Goal: Transaction & Acquisition: Purchase product/service

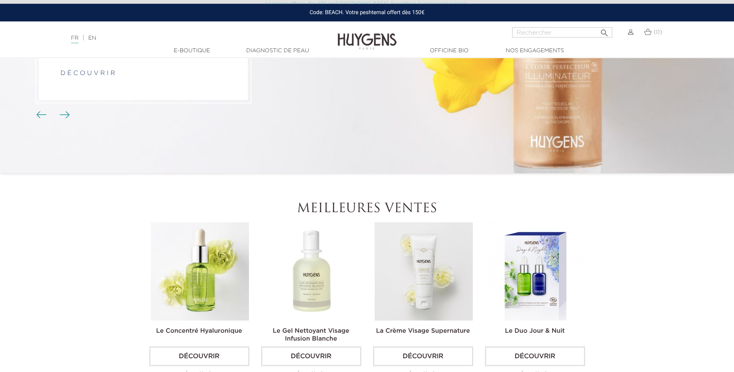
scroll to position [157, 0]
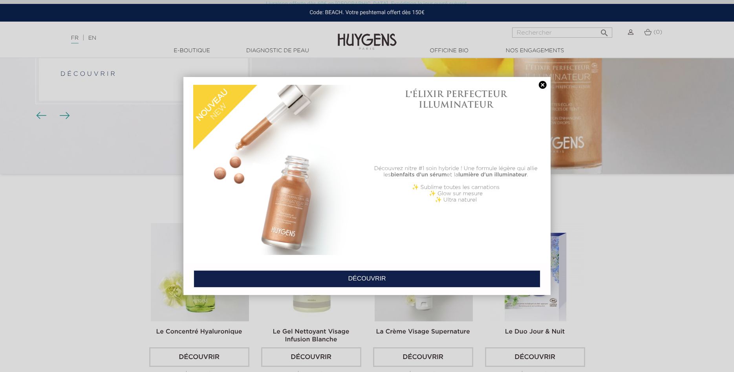
click at [544, 84] on link at bounding box center [542, 85] width 11 height 8
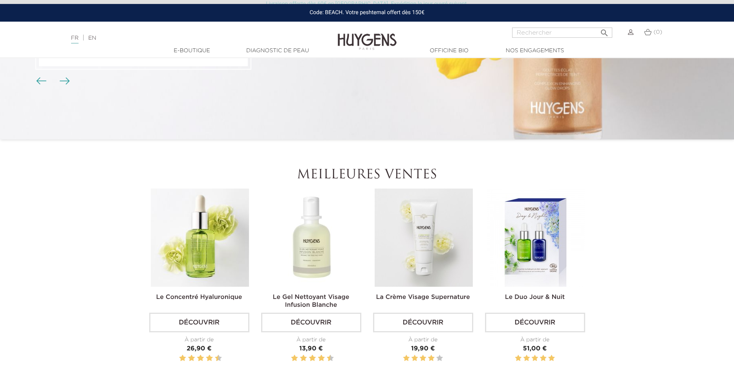
scroll to position [190, 0]
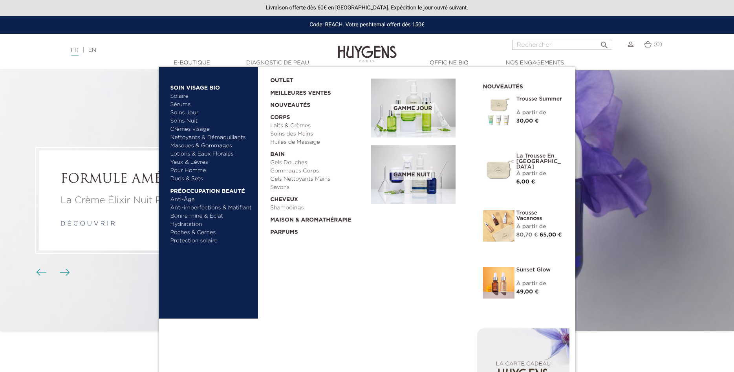
click at [182, 161] on link "Yeux & Lèvres" at bounding box center [212, 162] width 82 height 8
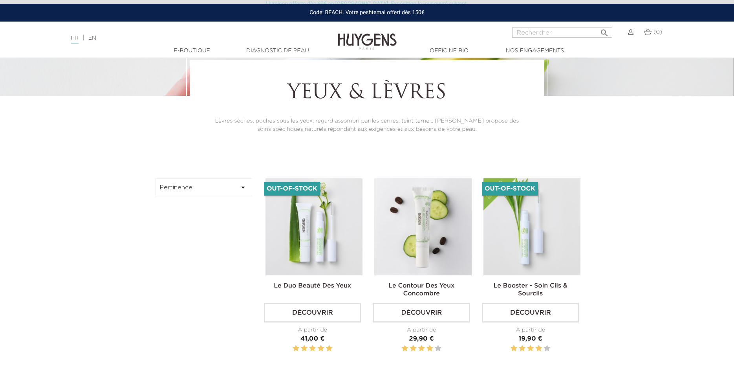
scroll to position [163, 0]
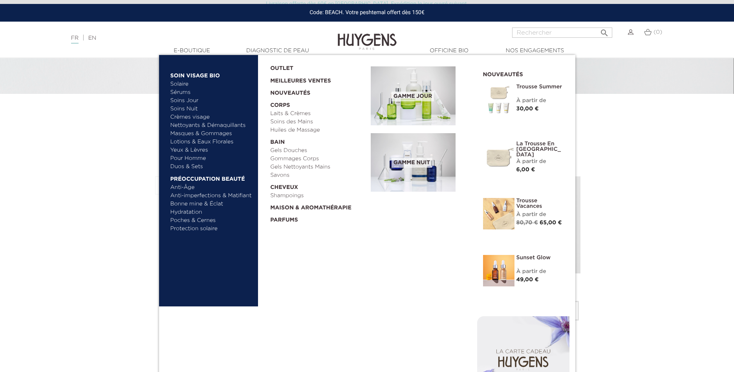
click at [185, 92] on link "Sérums" at bounding box center [212, 92] width 82 height 8
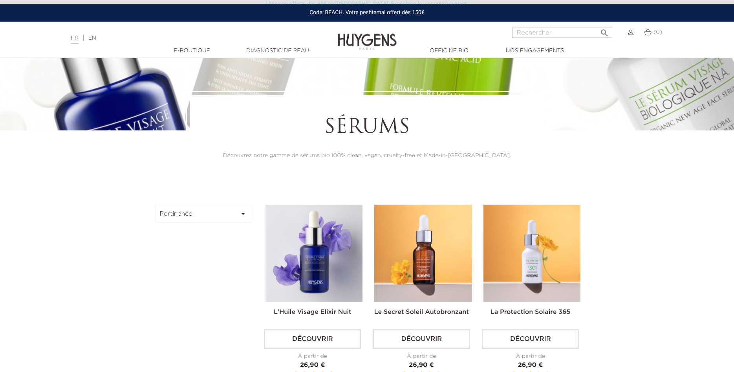
scroll to position [108, 0]
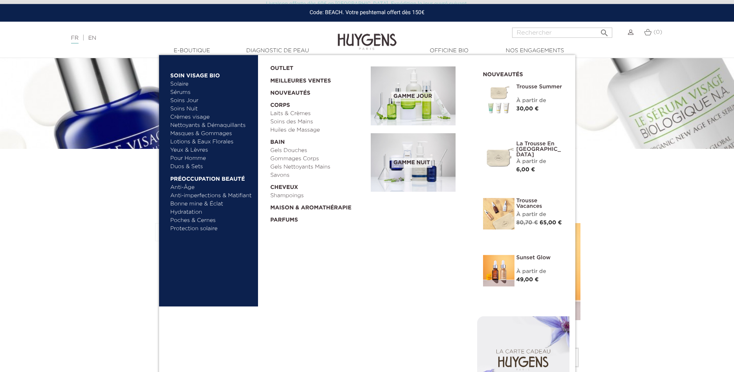
click at [183, 213] on link "Hydratation" at bounding box center [212, 212] width 82 height 8
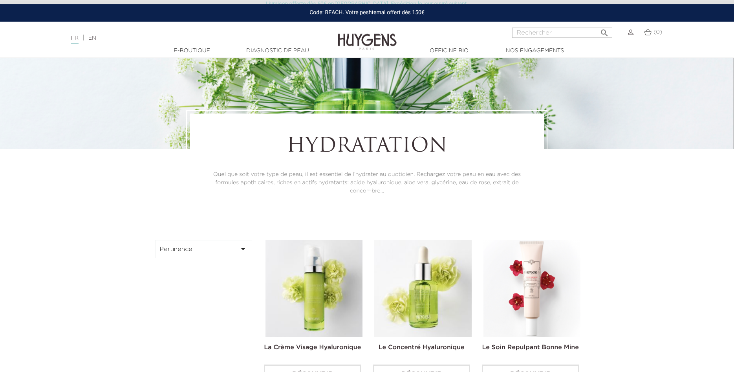
scroll to position [106, 0]
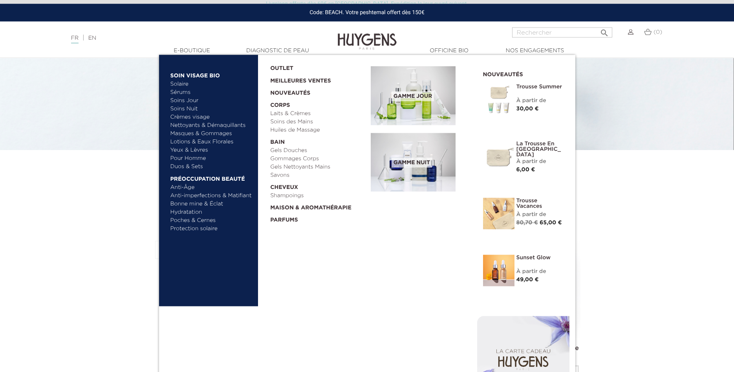
click at [185, 116] on link "Crèmes visage" at bounding box center [212, 117] width 82 height 8
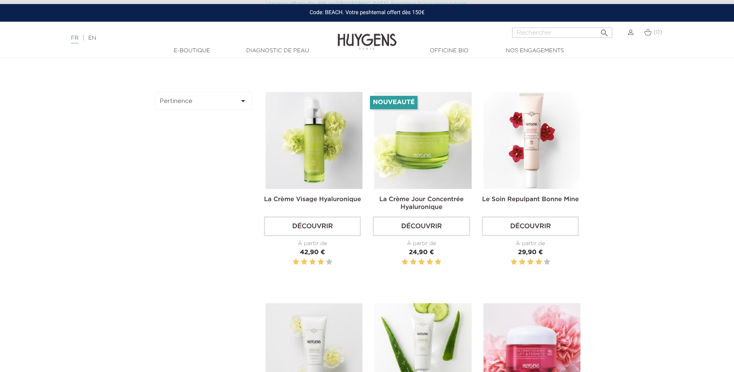
scroll to position [232, 0]
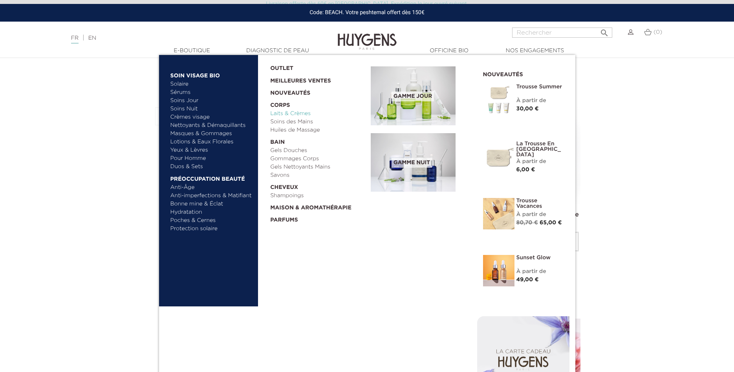
click at [282, 112] on link "Laits & Crèmes" at bounding box center [317, 114] width 95 height 8
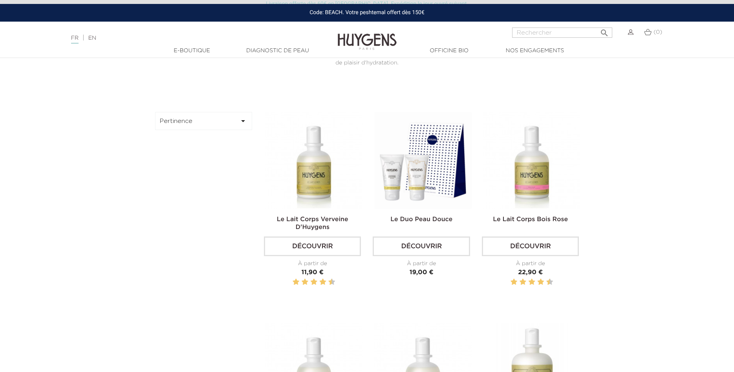
scroll to position [236, 0]
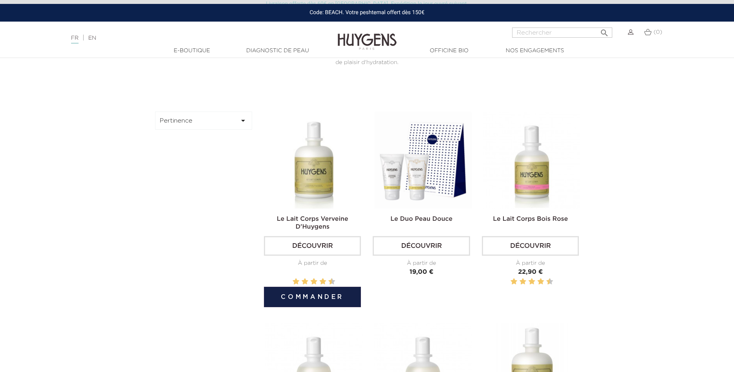
click at [313, 246] on link "Découvrir" at bounding box center [312, 246] width 97 height 20
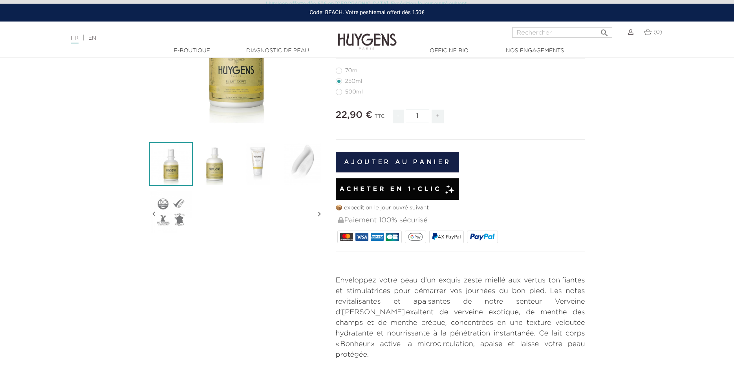
scroll to position [141, 0]
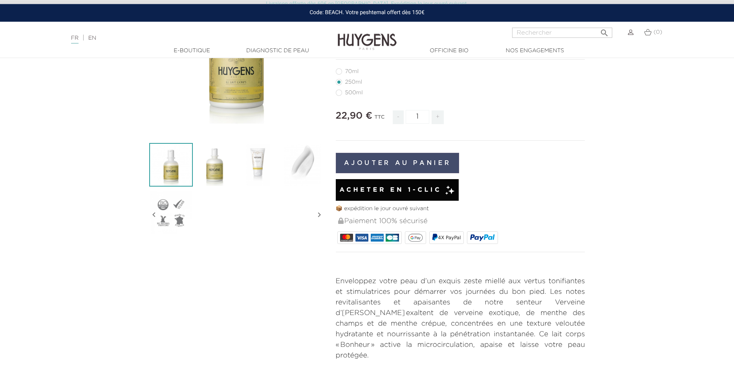
click at [364, 161] on button "Ajouter au panier" at bounding box center [398, 163] width 124 height 20
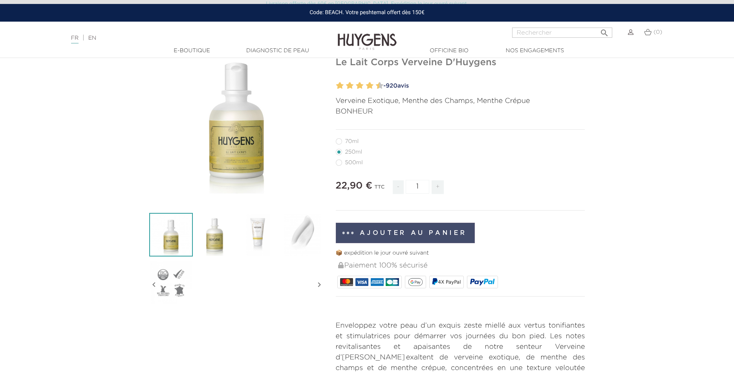
scroll to position [66, 0]
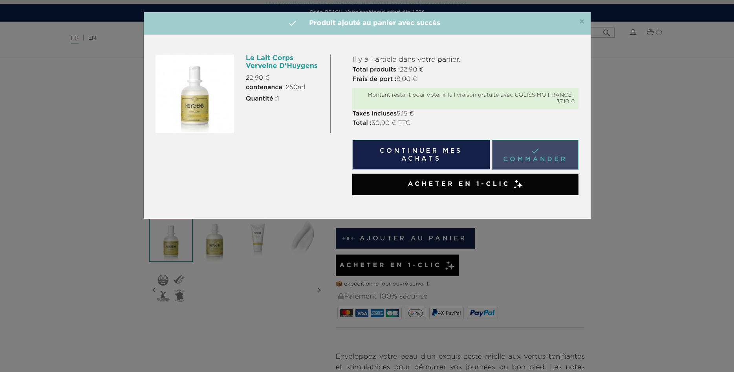
click at [531, 150] on link " Commander" at bounding box center [535, 155] width 87 height 30
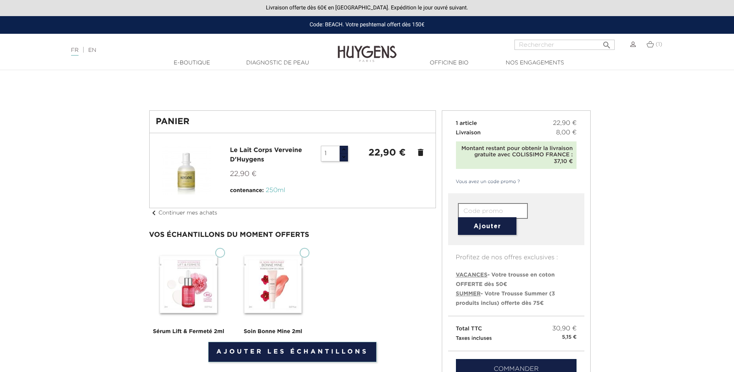
click at [466, 211] on input "text" at bounding box center [493, 211] width 70 height 16
paste input "VNTP-13PN-UPUC-CPJW"
type input "VNTP-13PN-UPUC-CPJW"
click at [488, 227] on button "Ajouter" at bounding box center [487, 226] width 59 height 18
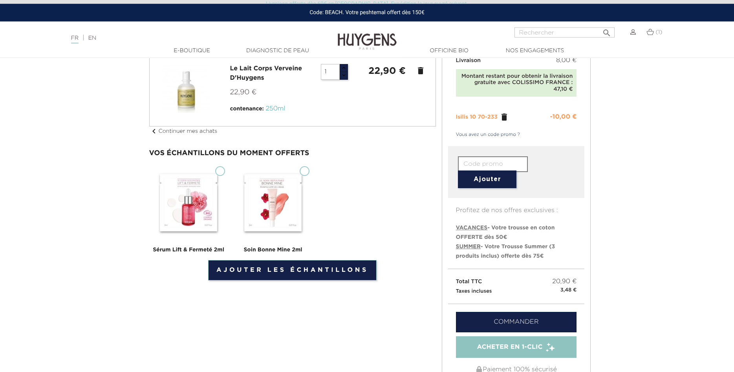
scroll to position [77, 0]
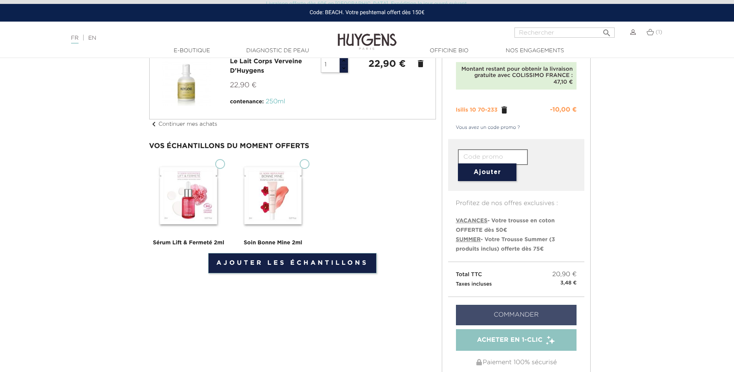
click at [534, 317] on link "Commander" at bounding box center [516, 315] width 121 height 20
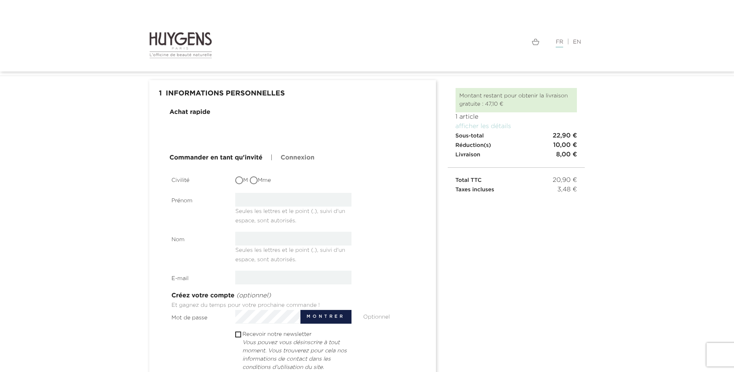
scroll to position [28, 0]
click at [259, 182] on input "Mme" at bounding box center [255, 182] width 8 height 8
radio input "true"
click at [253, 203] on input "text" at bounding box center [293, 200] width 116 height 14
type input "Clémence"
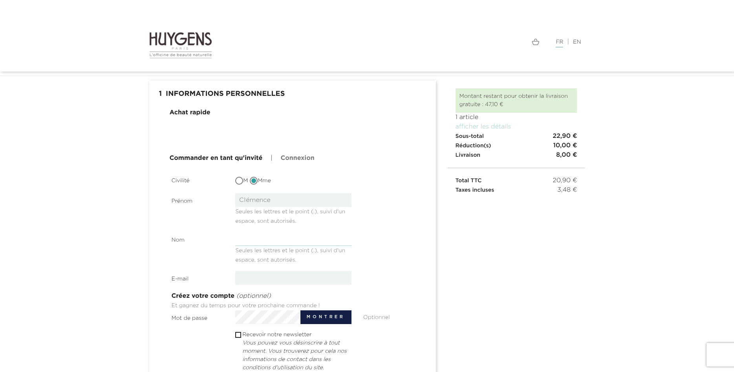
click at [255, 243] on input "text" at bounding box center [293, 239] width 116 height 14
type input "VICAIRE"
click at [256, 281] on input "email" at bounding box center [293, 278] width 116 height 14
type input "[EMAIL_ADDRESS][DOMAIN_NAME]"
click at [380, 284] on div "E-mail clemencevicaire.22@gmail.com" at bounding box center [294, 278] width 256 height 14
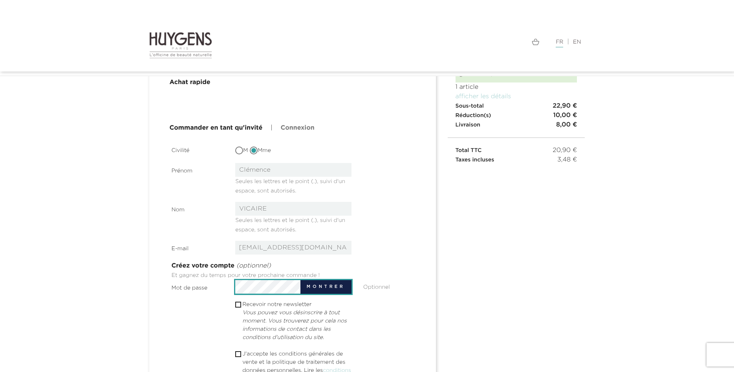
scroll to position [0, 11]
click at [313, 286] on button "Montrer" at bounding box center [326, 287] width 51 height 14
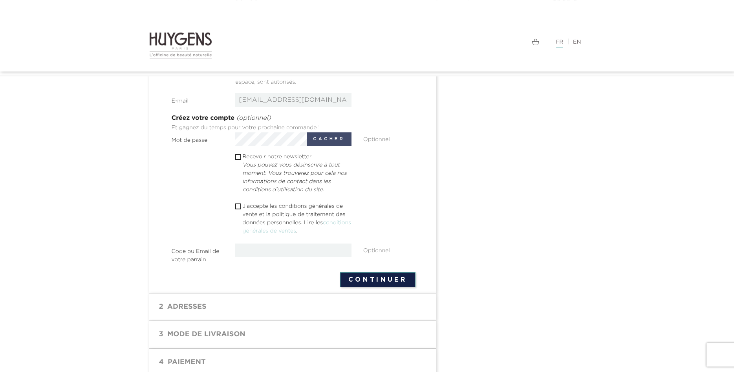
scroll to position [210, 0]
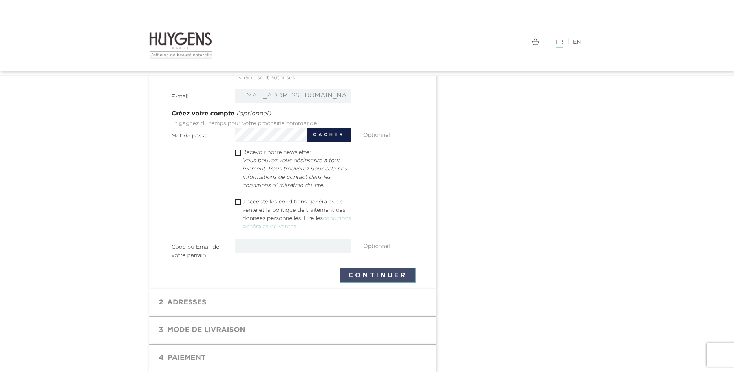
click at [354, 274] on button "Continuer" at bounding box center [377, 275] width 75 height 15
click at [238, 200] on input "checkbox" at bounding box center [237, 202] width 5 height 5
checkbox input "true"
click at [390, 275] on button "Continuer" at bounding box center [377, 275] width 75 height 15
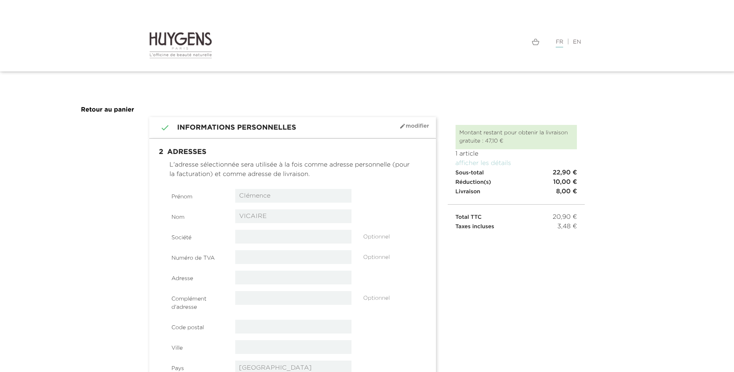
select select "8"
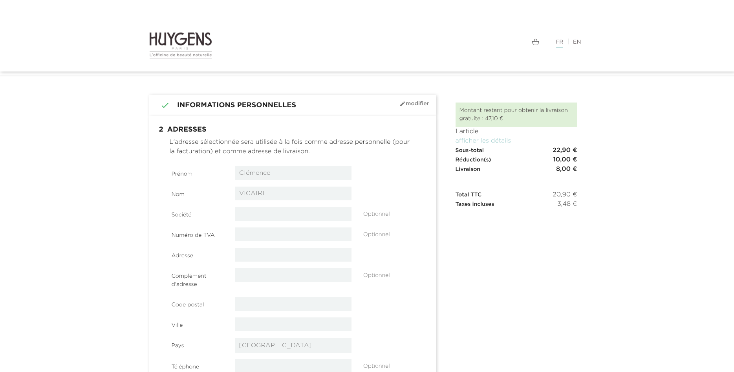
scroll to position [19, 0]
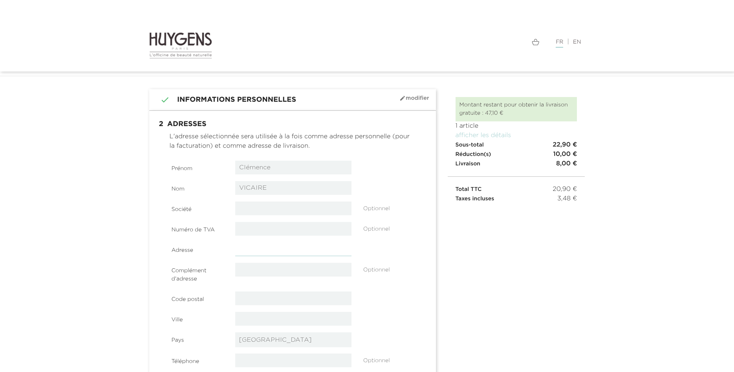
click at [262, 246] on input "text" at bounding box center [293, 249] width 116 height 14
type input "[STREET_ADDRESS]"
click at [251, 301] on input "text" at bounding box center [293, 299] width 116 height 14
type input "09700"
click at [253, 322] on input "text" at bounding box center [293, 319] width 116 height 14
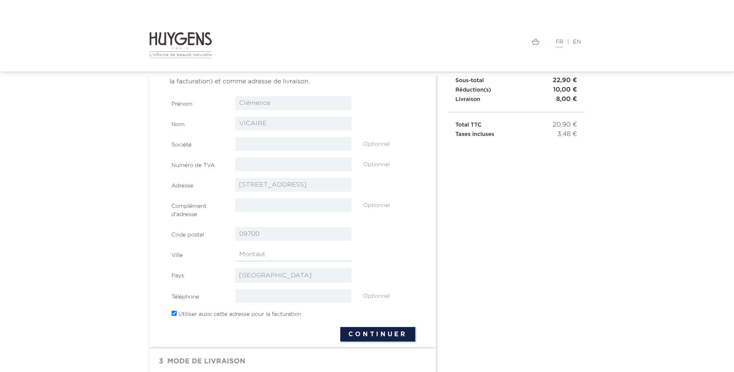
scroll to position [85, 0]
type input "Montaut"
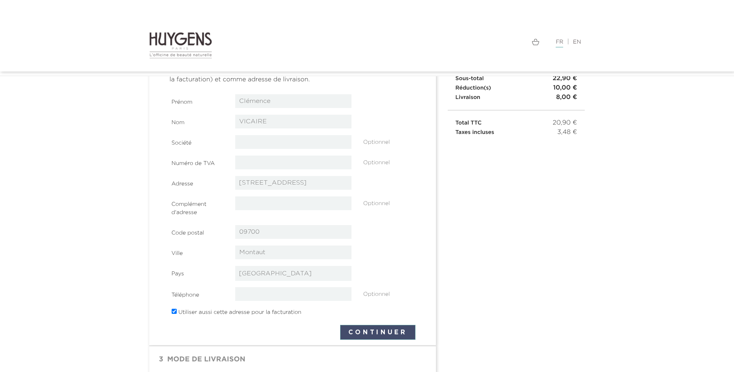
click at [357, 333] on button "Continuer" at bounding box center [377, 332] width 75 height 15
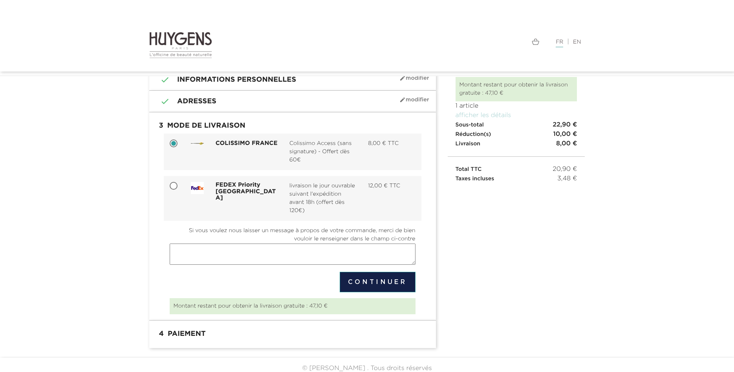
scroll to position [45, 0]
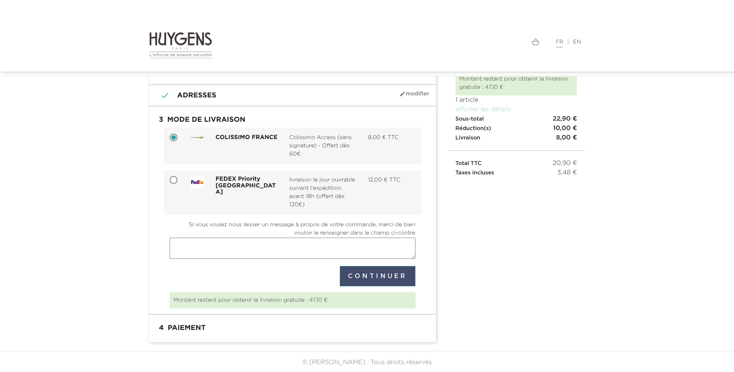
click at [373, 279] on button "Continuer" at bounding box center [378, 276] width 76 height 20
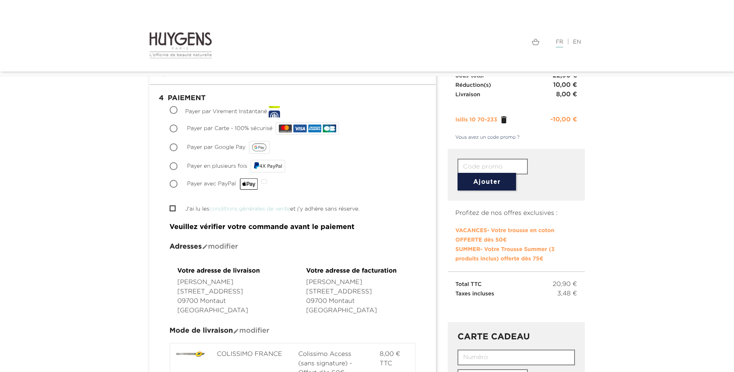
scroll to position [80, 0]
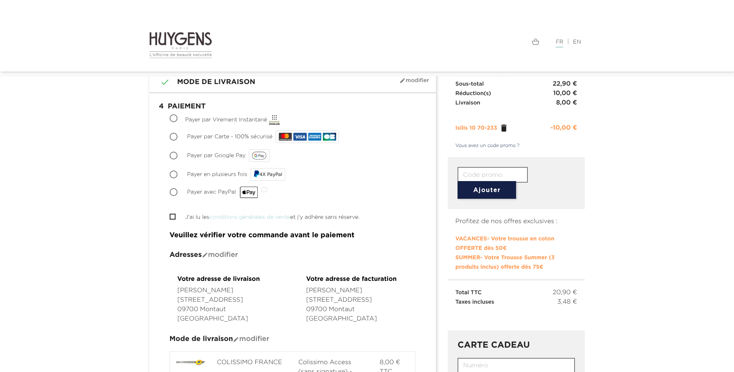
click at [173, 136] on input "Payer par Carte - 100% sécurisé" at bounding box center [175, 138] width 8 height 8
radio input "true"
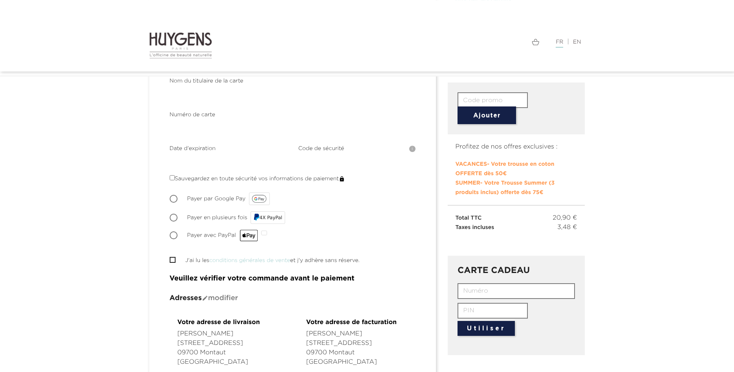
scroll to position [155, 0]
click at [174, 257] on span "" at bounding box center [173, 260] width 6 height 6
click at [177, 256] on li " J'ai lu les conditions générales de vente et j'y adhère sans réserve." at bounding box center [293, 259] width 246 height 9
click at [172, 257] on input "J'ai lu les conditions générales de vente et j'y adhère sans réserve." at bounding box center [172, 259] width 5 height 5
checkbox input "true"
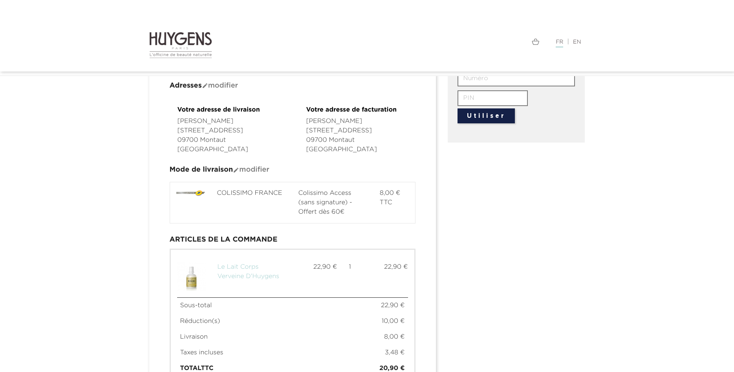
scroll to position [488, 0]
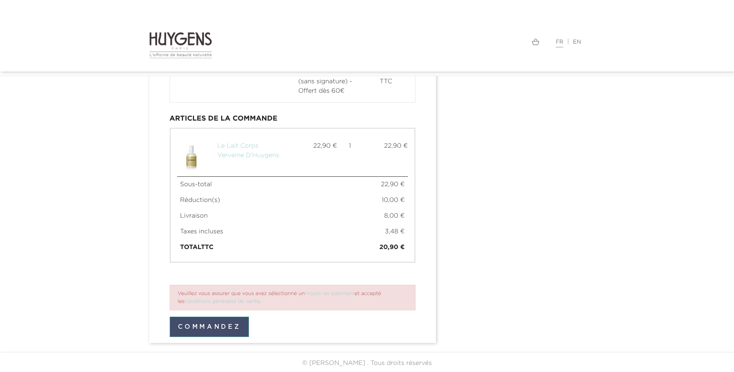
click at [235, 323] on button "Commandez" at bounding box center [210, 327] width 80 height 20
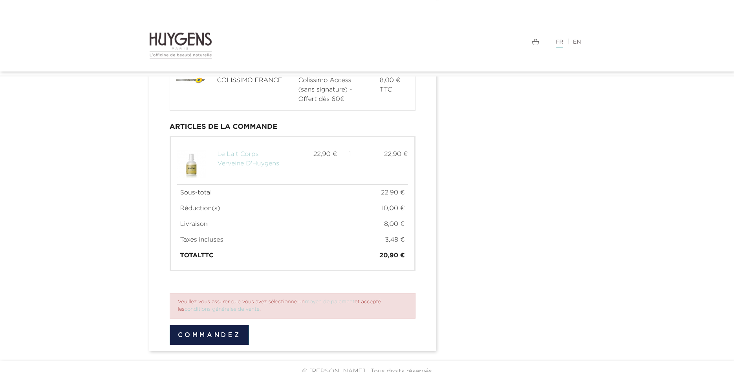
scroll to position [520, 0]
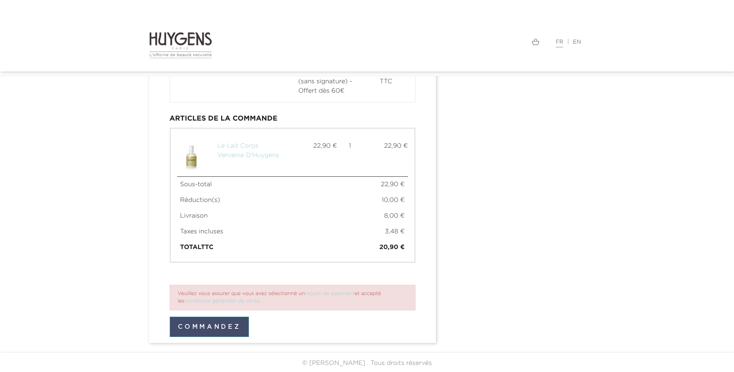
click at [204, 325] on button "Commandez" at bounding box center [210, 327] width 80 height 20
click at [220, 327] on button "Commandez" at bounding box center [210, 327] width 80 height 20
click at [231, 323] on button "Commandez" at bounding box center [210, 327] width 80 height 20
click at [204, 323] on button "Commandez" at bounding box center [210, 327] width 80 height 20
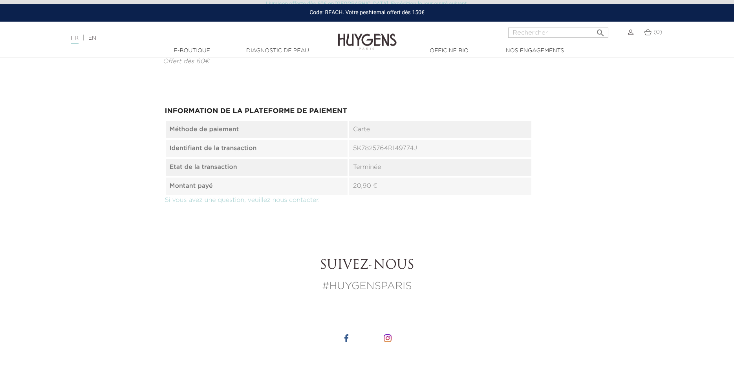
scroll to position [341, 0]
